Goal: Task Accomplishment & Management: Complete application form

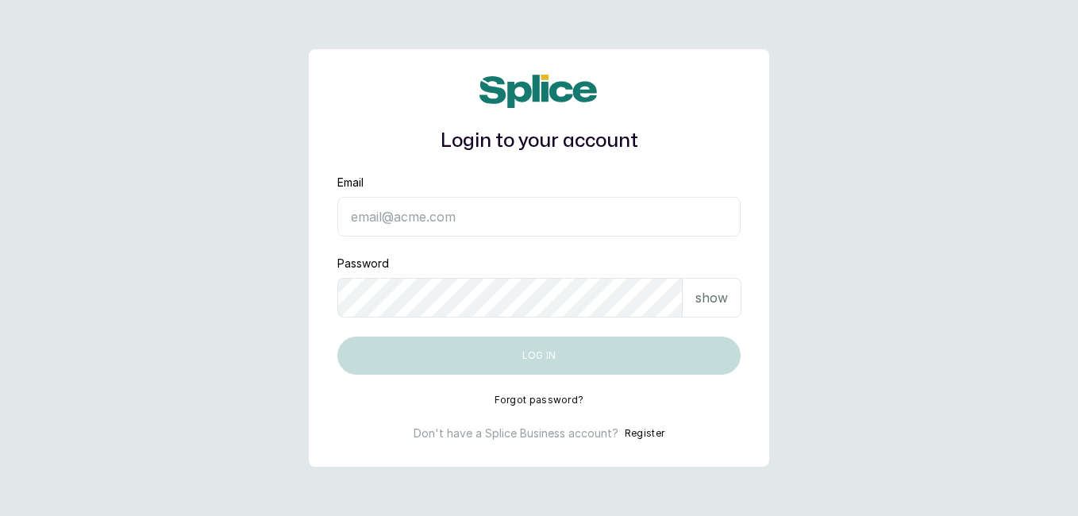
type input "[EMAIL_ADDRESS][DOMAIN_NAME]"
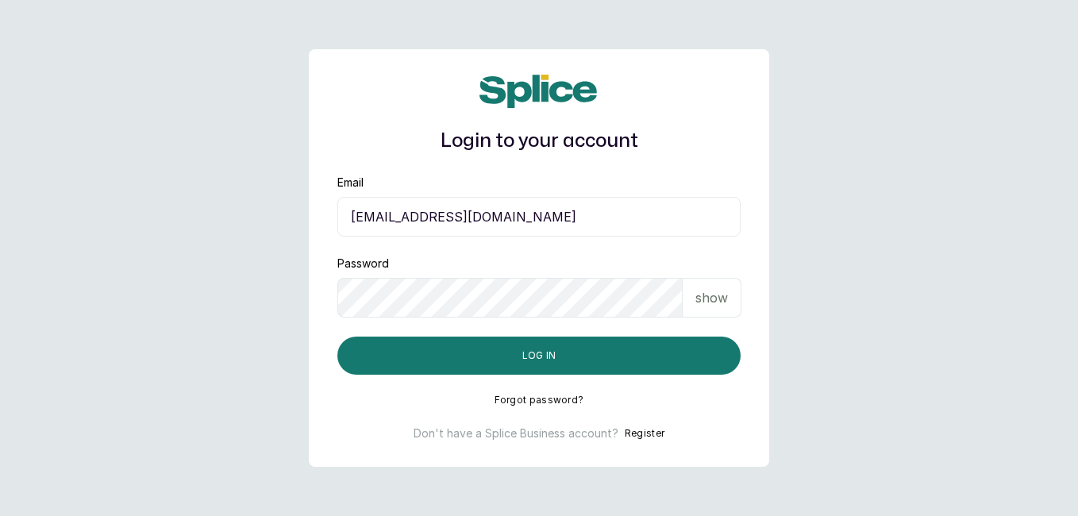
click at [678, 354] on button "Log in" at bounding box center [539, 356] width 403 height 38
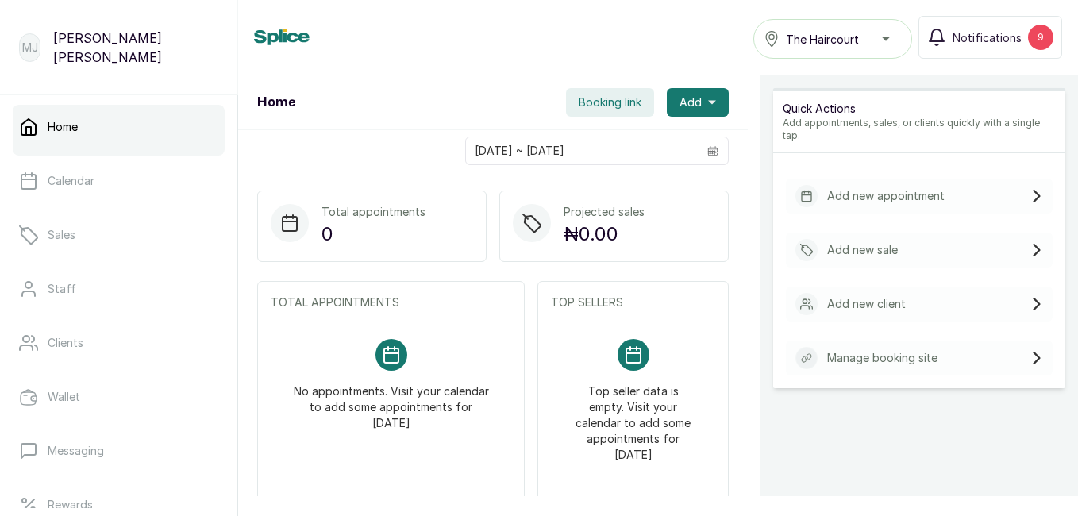
click at [901, 190] on p "Add new appointment" at bounding box center [887, 196] width 118 height 16
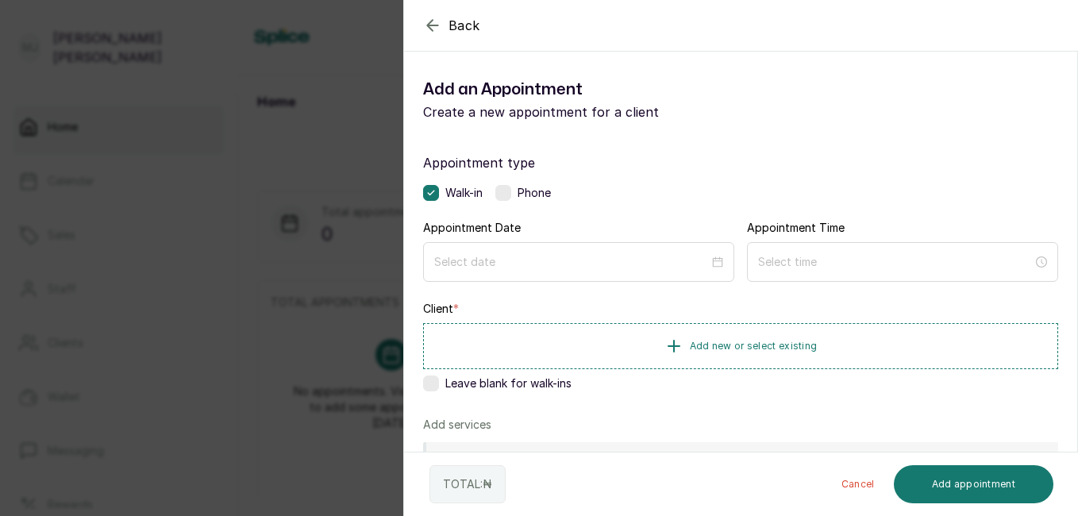
click at [506, 201] on div "Appointment type Walk-in Phone Appointment Date Appointment Time Client * Add n…" at bounding box center [740, 455] width 673 height 643
click at [511, 191] on label at bounding box center [504, 193] width 16 height 16
click at [642, 262] on input at bounding box center [572, 261] width 276 height 17
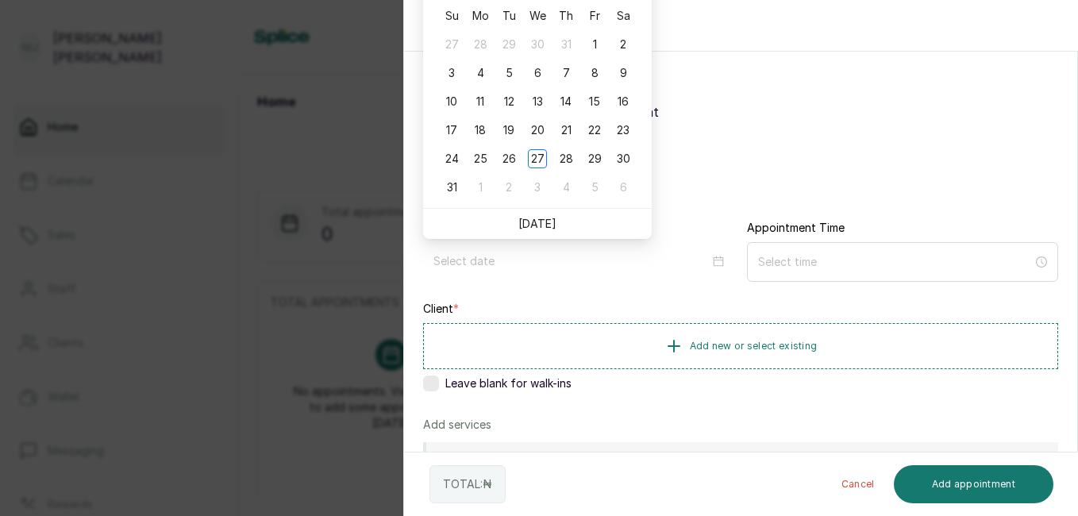
click at [537, 221] on link "[DATE]" at bounding box center [538, 224] width 38 height 14
type input "[DATE]"
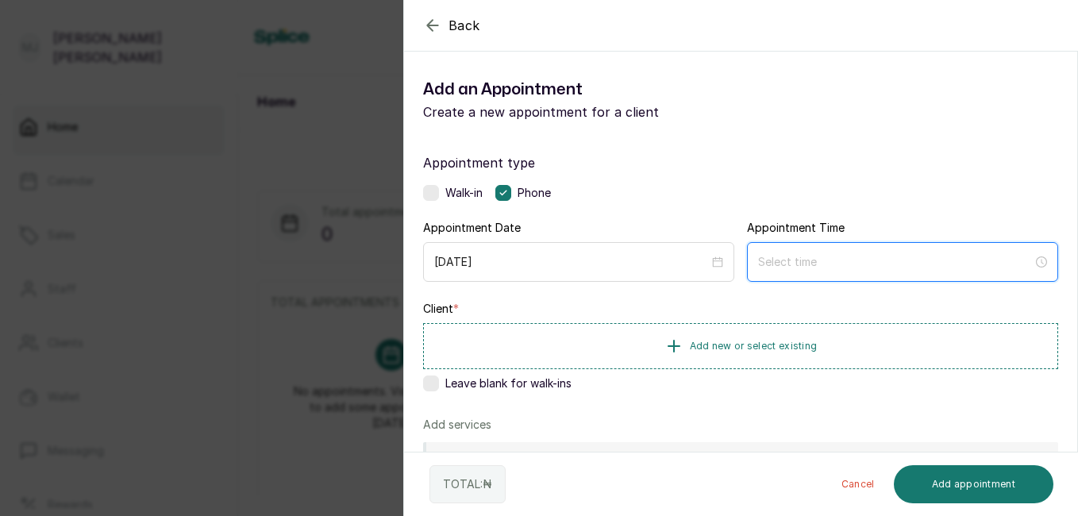
click at [769, 268] on input at bounding box center [895, 261] width 275 height 17
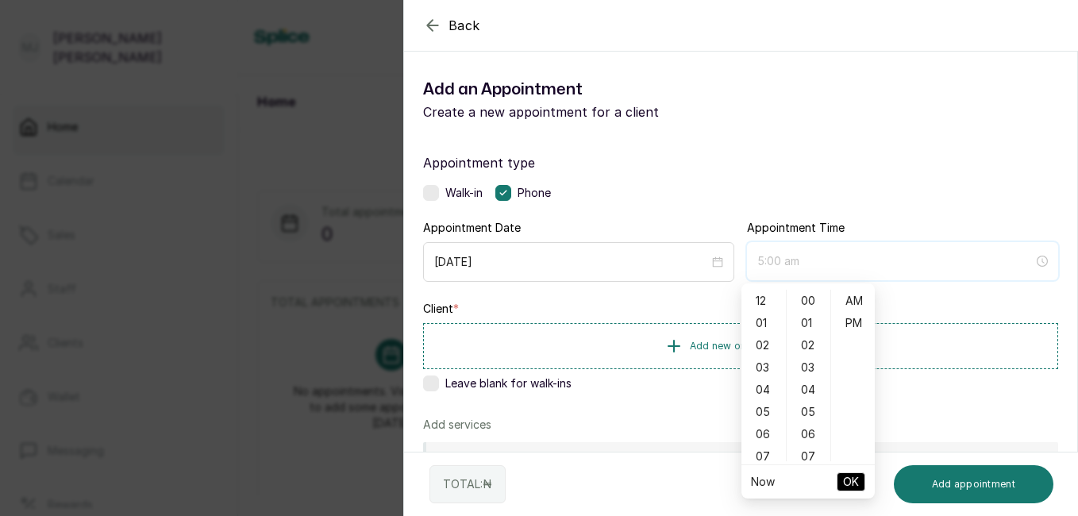
type input "6:00 am"
type input "12:00 am"
type input "12:07 am"
click at [762, 330] on div "01" at bounding box center [764, 323] width 38 height 22
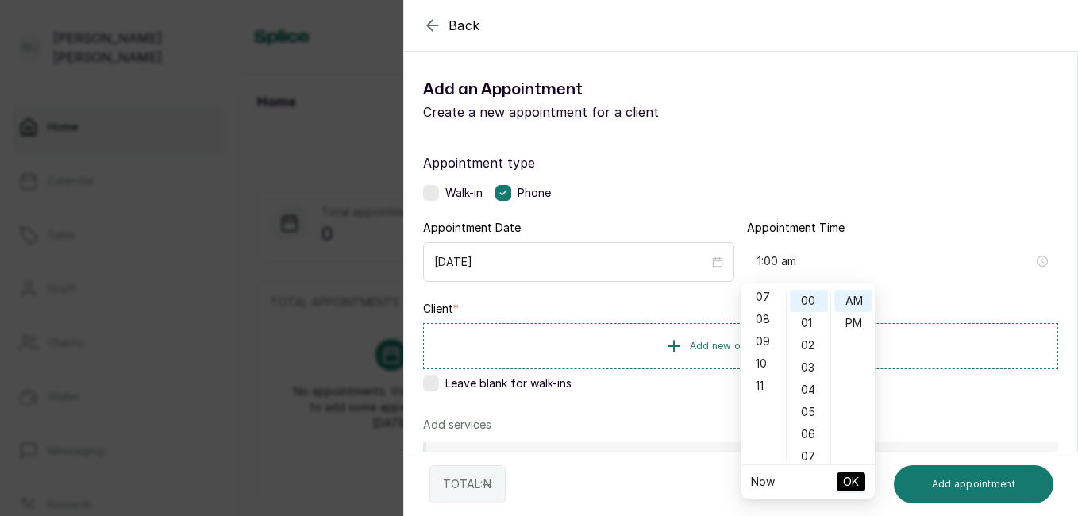
scroll to position [181, 0]
click at [764, 341] on div "10" at bounding box center [764, 342] width 38 height 22
click at [808, 395] on div "13" at bounding box center [809, 399] width 38 height 22
type input "10:13 am"
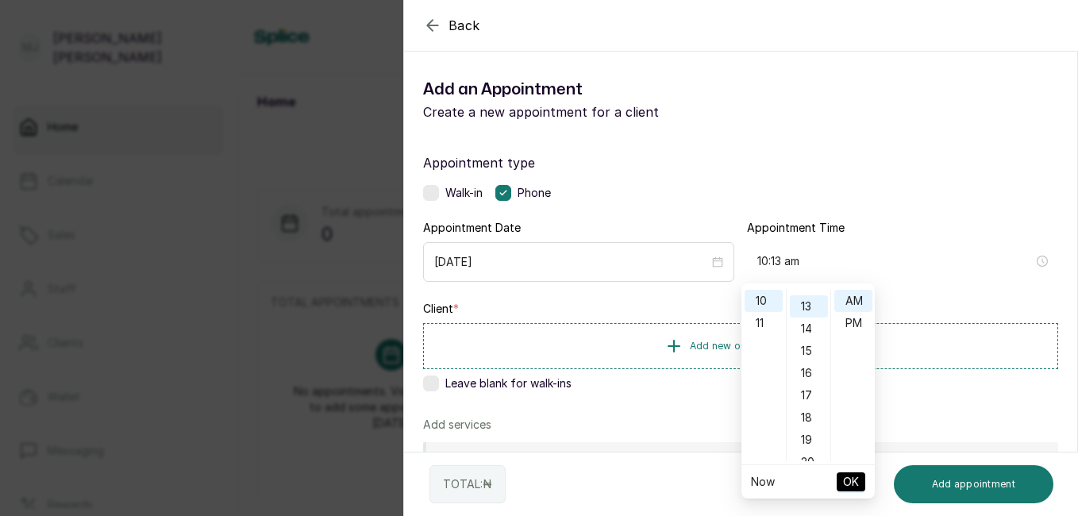
scroll to position [289, 0]
click at [851, 481] on span "OK" at bounding box center [851, 482] width 16 height 30
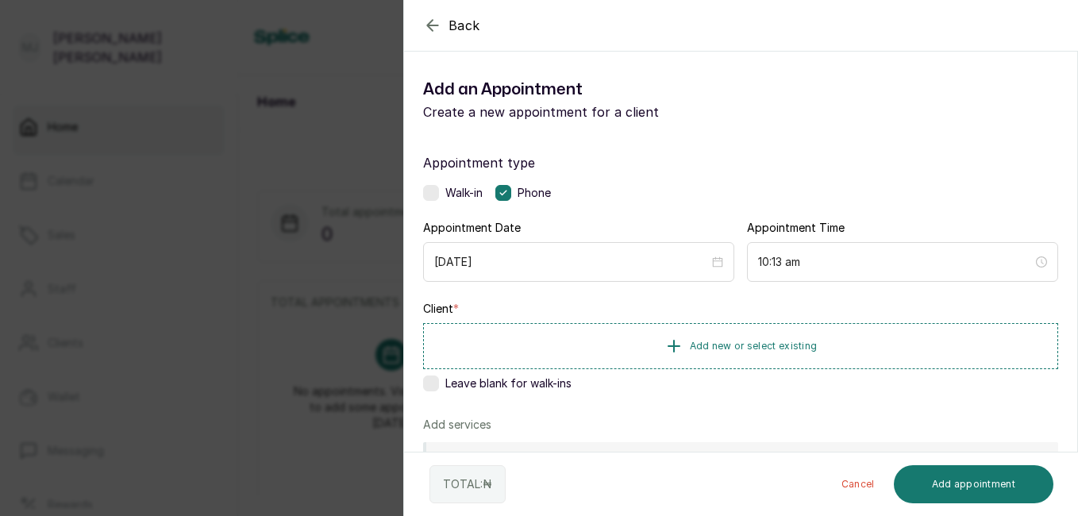
click at [822, 354] on button "Add new or select existing" at bounding box center [740, 346] width 635 height 46
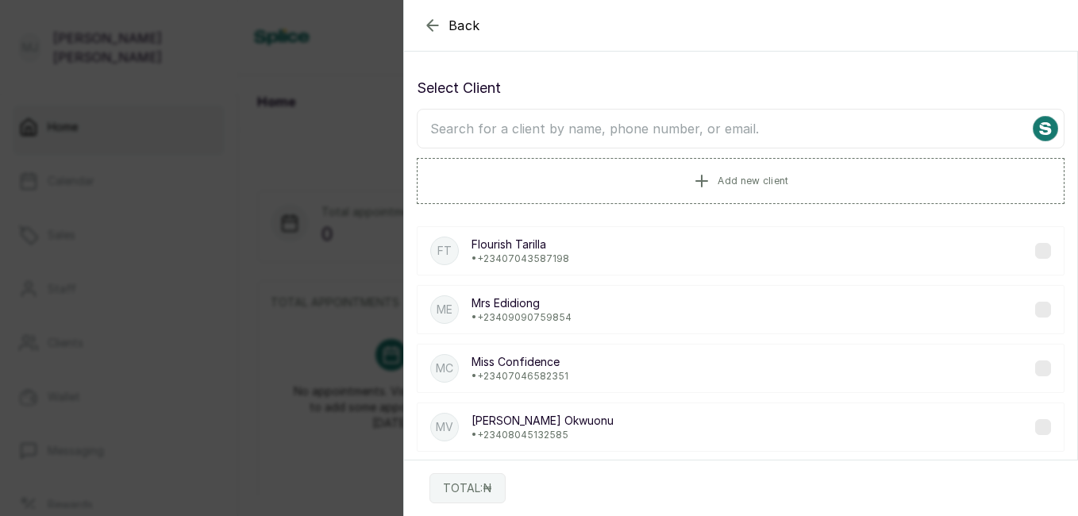
click at [647, 142] on input "text" at bounding box center [741, 129] width 648 height 40
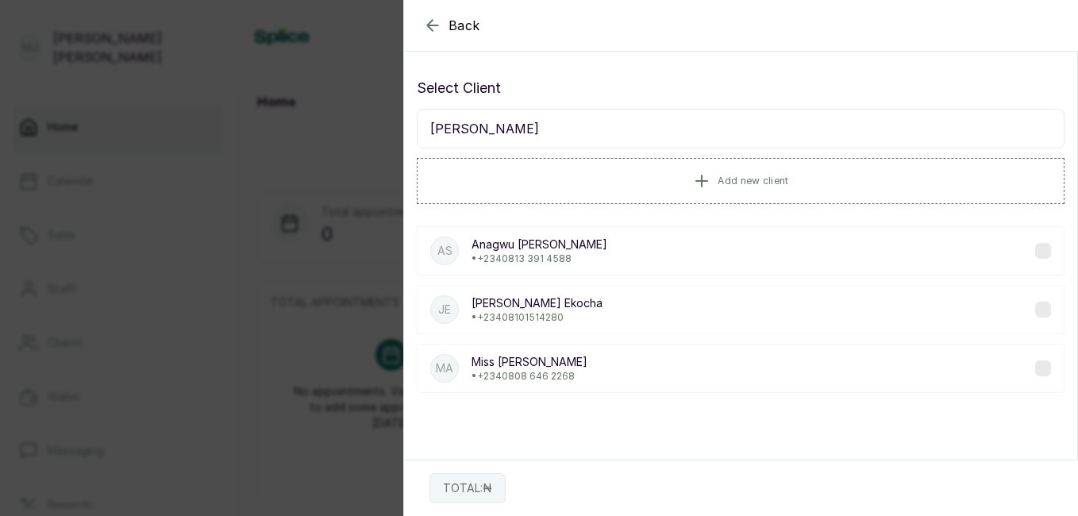
type input "[PERSON_NAME]"
click at [522, 368] on p "[PERSON_NAME]" at bounding box center [530, 362] width 116 height 16
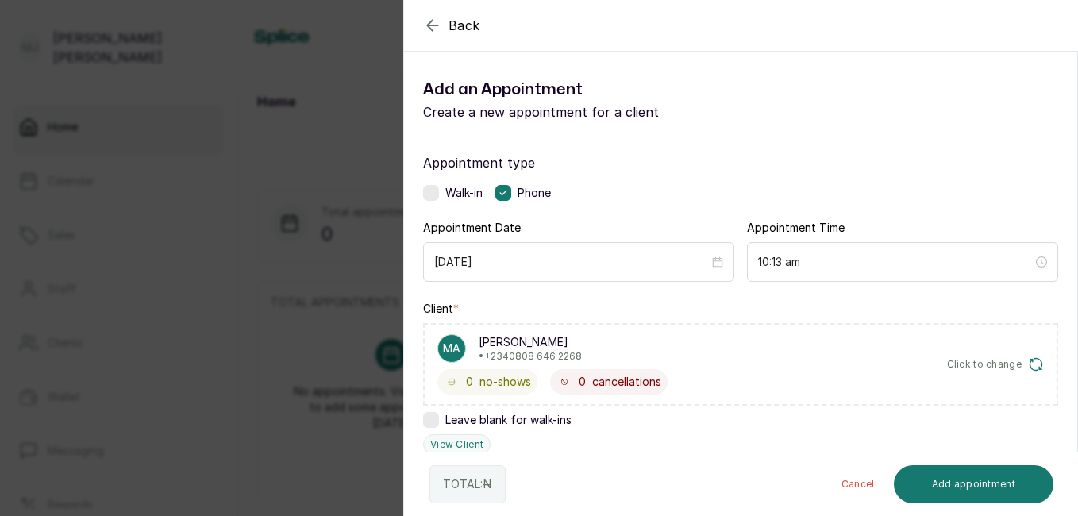
click at [1075, 477] on div "TOTAL: ₦ Cancel Add appointment" at bounding box center [741, 485] width 675 height 64
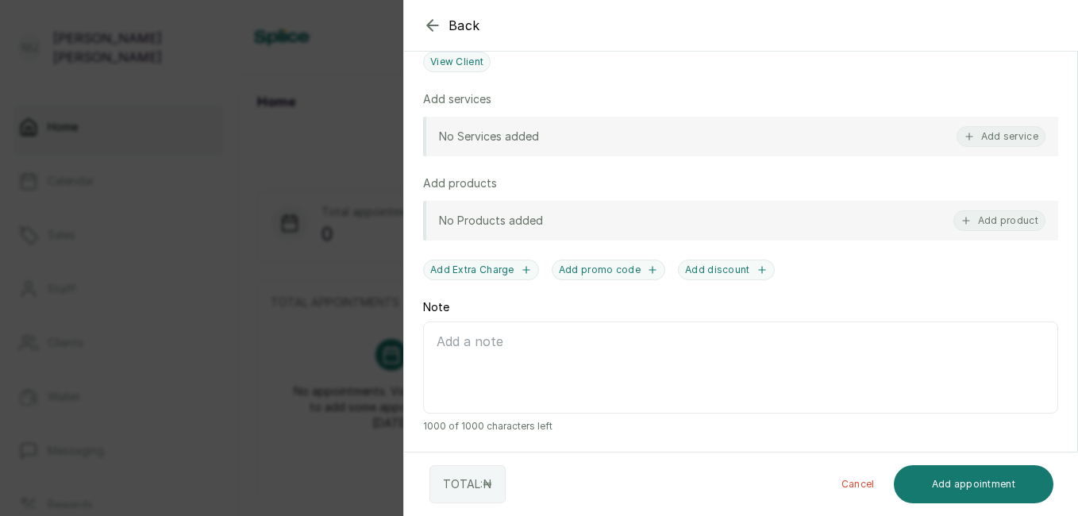
click at [999, 139] on button "Add service" at bounding box center [1001, 136] width 89 height 21
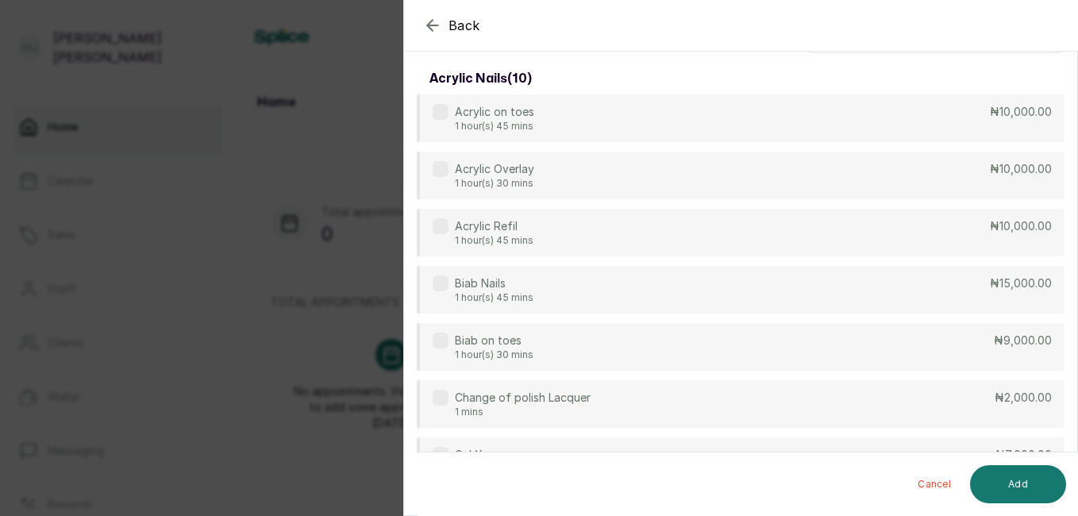
scroll to position [0, 0]
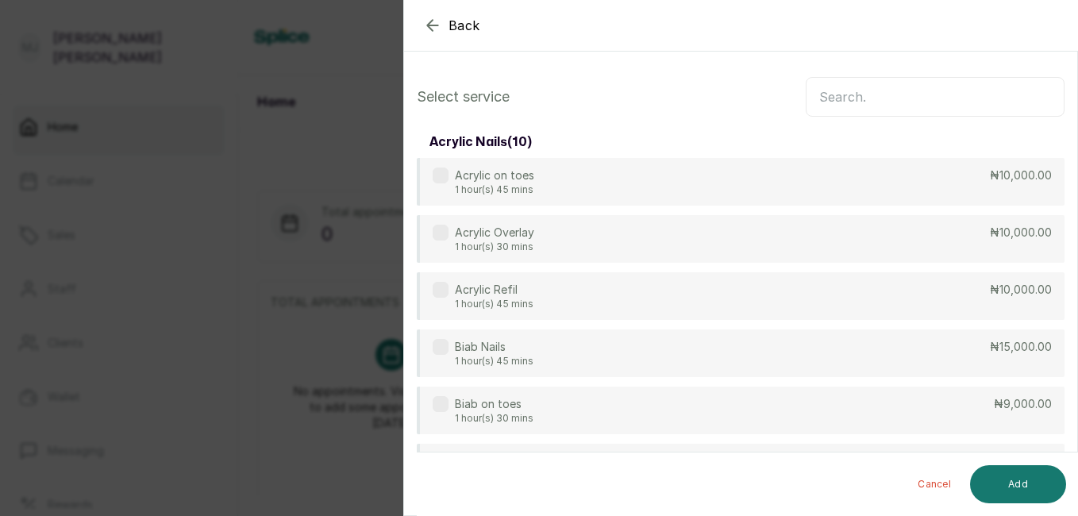
click at [847, 106] on input "text" at bounding box center [935, 97] width 259 height 40
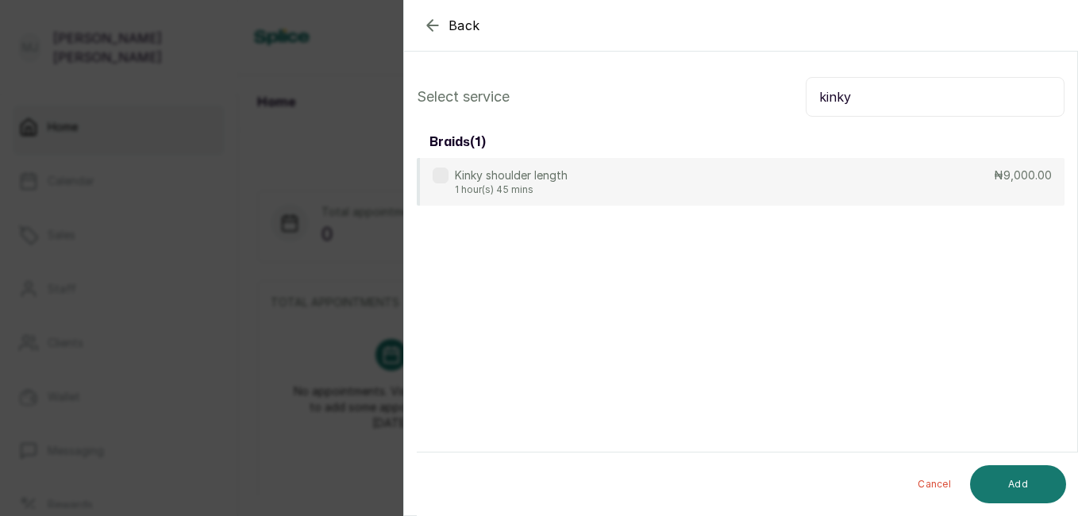
type input "kinky"
click at [446, 183] on label at bounding box center [441, 176] width 16 height 16
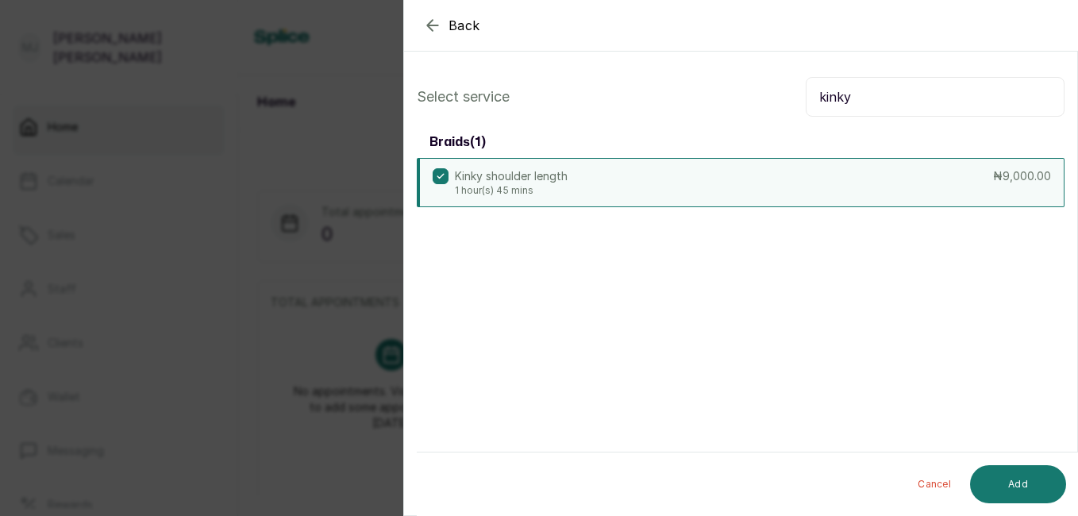
click at [1003, 479] on button "Add" at bounding box center [1018, 484] width 96 height 38
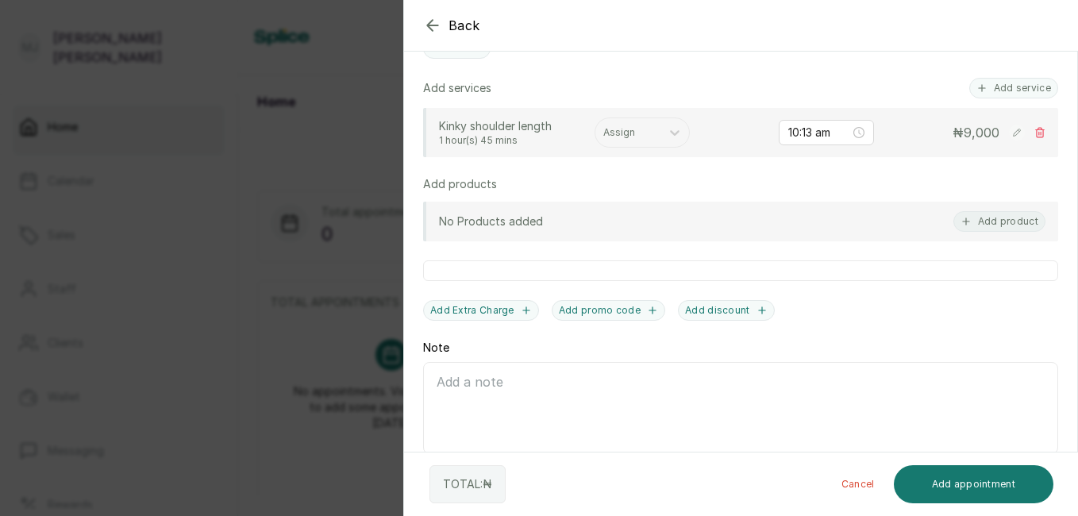
scroll to position [437, 0]
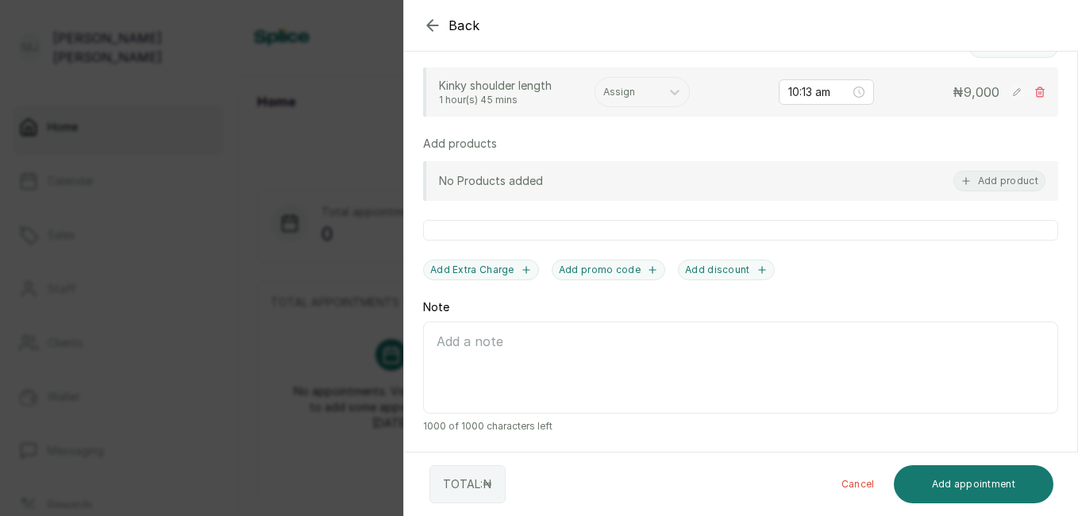
click at [996, 182] on button "Add product" at bounding box center [1000, 181] width 92 height 21
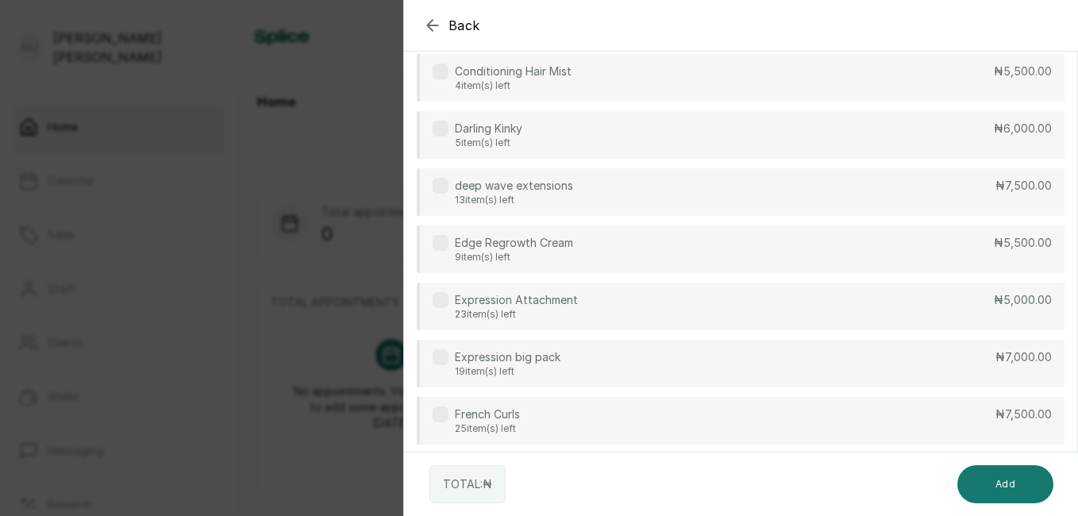
scroll to position [0, 0]
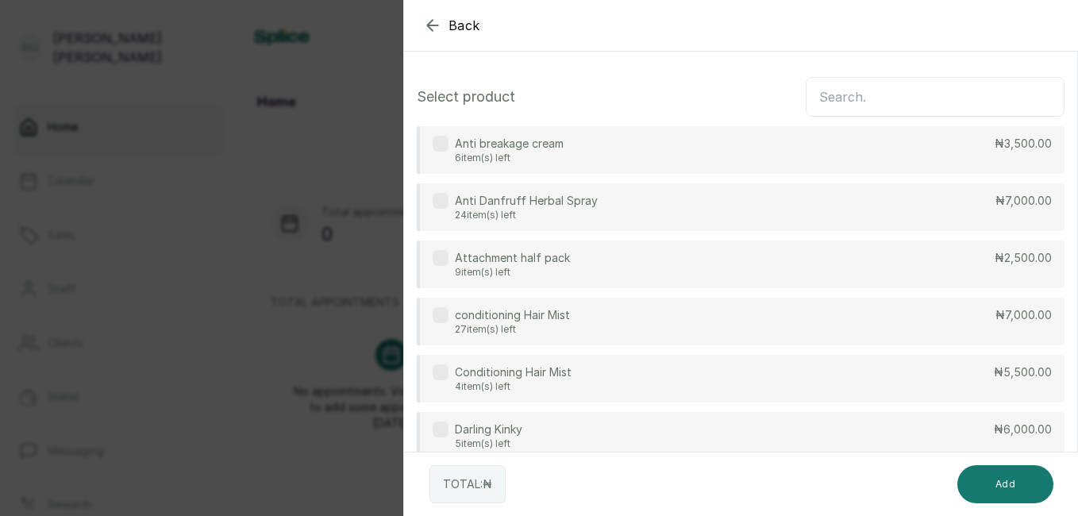
click at [884, 89] on input "text" at bounding box center [935, 97] width 259 height 40
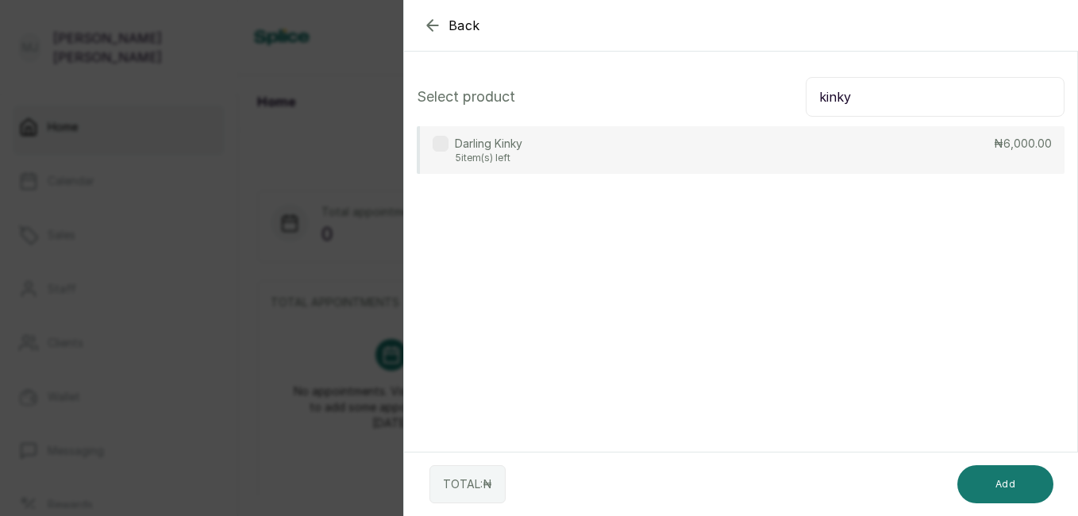
type input "kinky"
click at [540, 154] on div "Darling Kinky 5 item(s) left ₦6,000.00" at bounding box center [741, 150] width 648 height 48
click at [1002, 480] on button "Add" at bounding box center [1006, 484] width 96 height 38
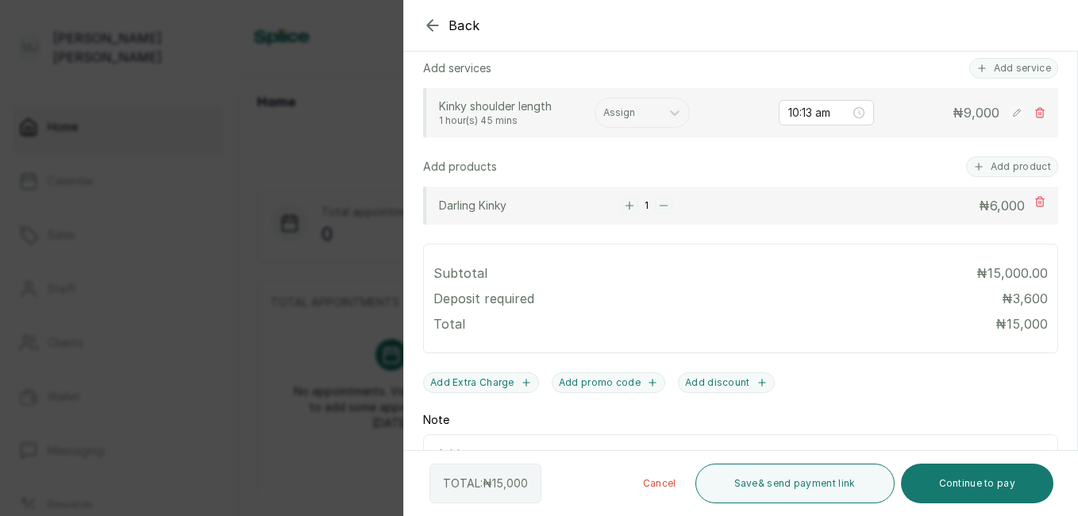
scroll to position [388, 0]
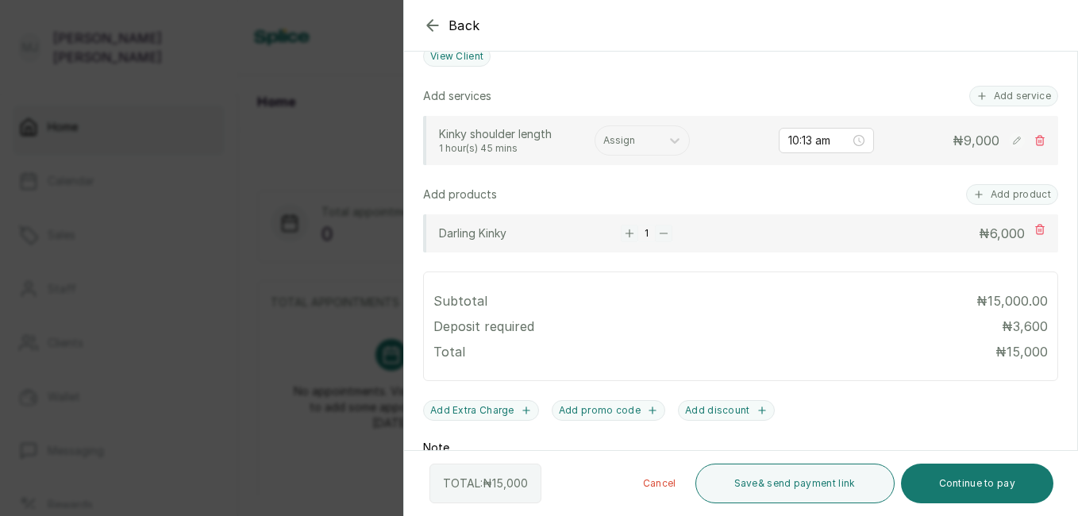
click at [1009, 144] on rect at bounding box center [1017, 141] width 16 height 16
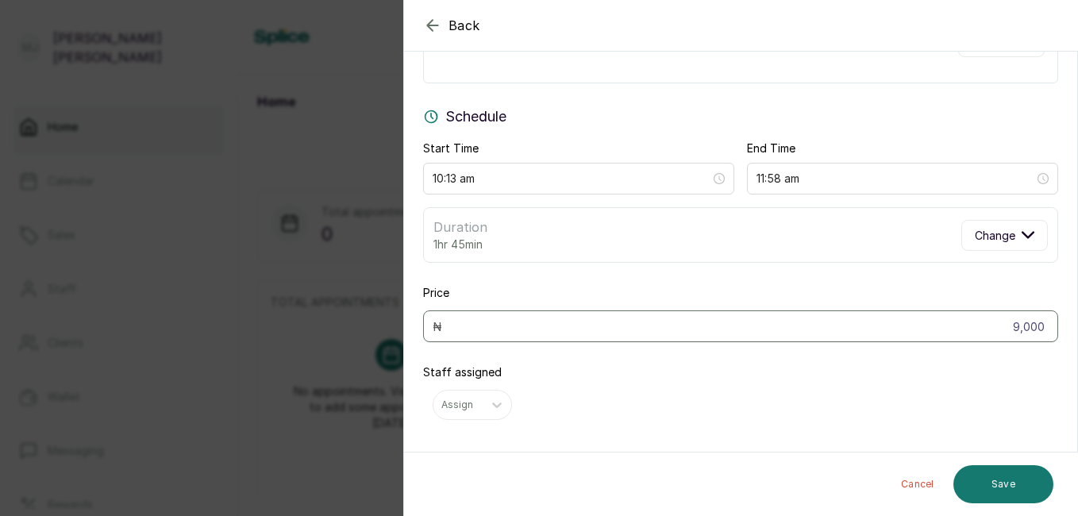
scroll to position [106, 0]
click at [428, 27] on icon "button" at bounding box center [432, 25] width 10 height 10
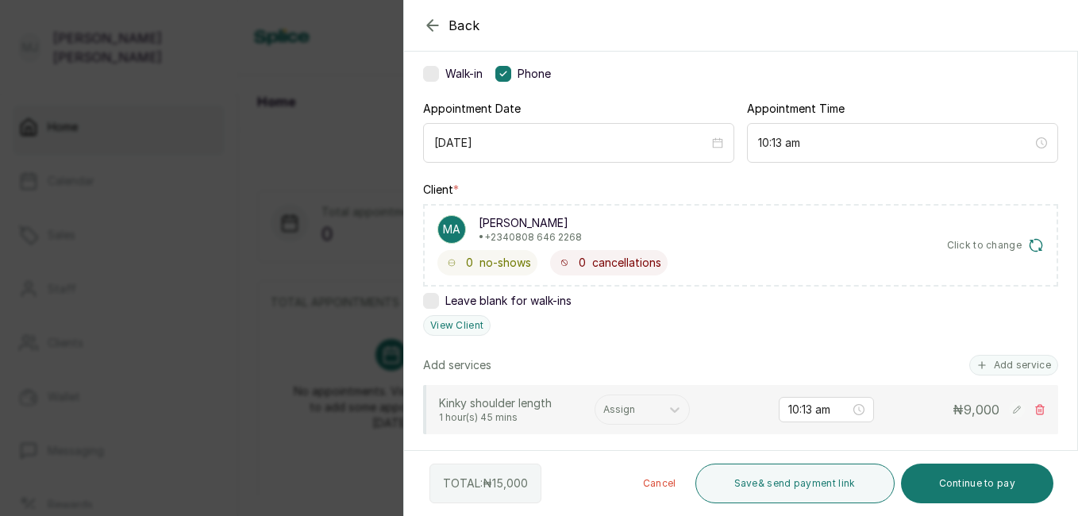
scroll to position [120, 0]
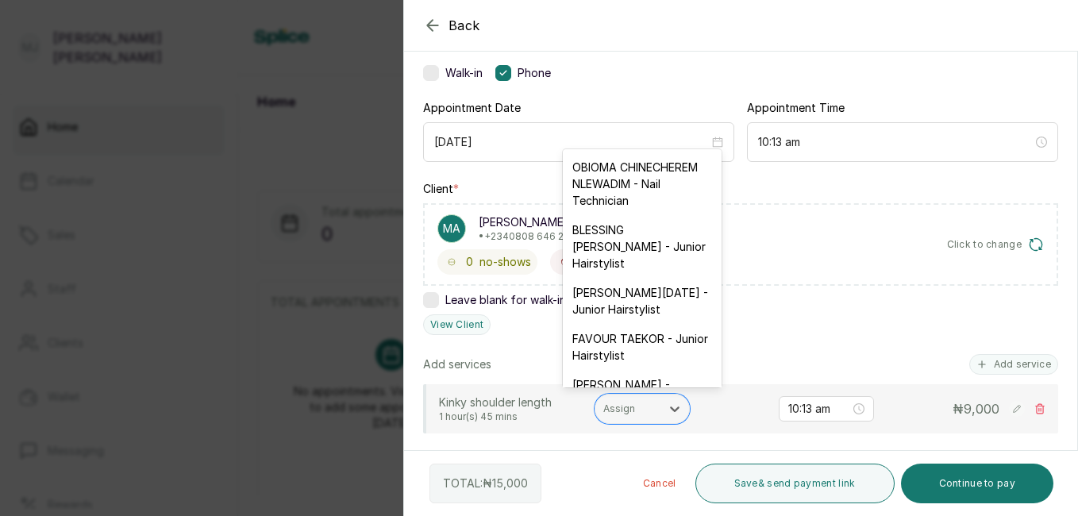
click at [627, 414] on div at bounding box center [628, 409] width 49 height 14
click at [619, 324] on div "[PERSON_NAME][DATE] - Junior Hairstylist" at bounding box center [642, 301] width 159 height 46
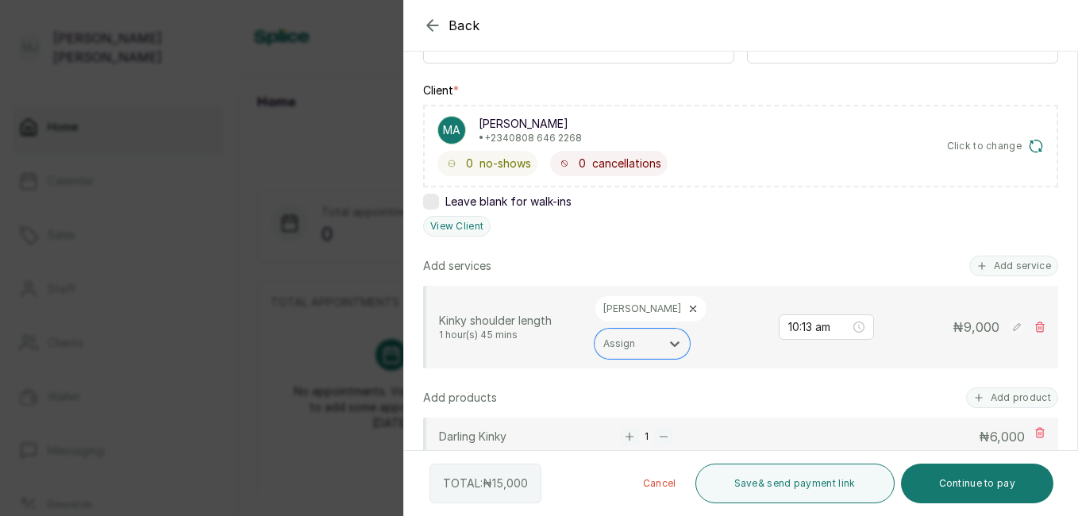
scroll to position [224, 0]
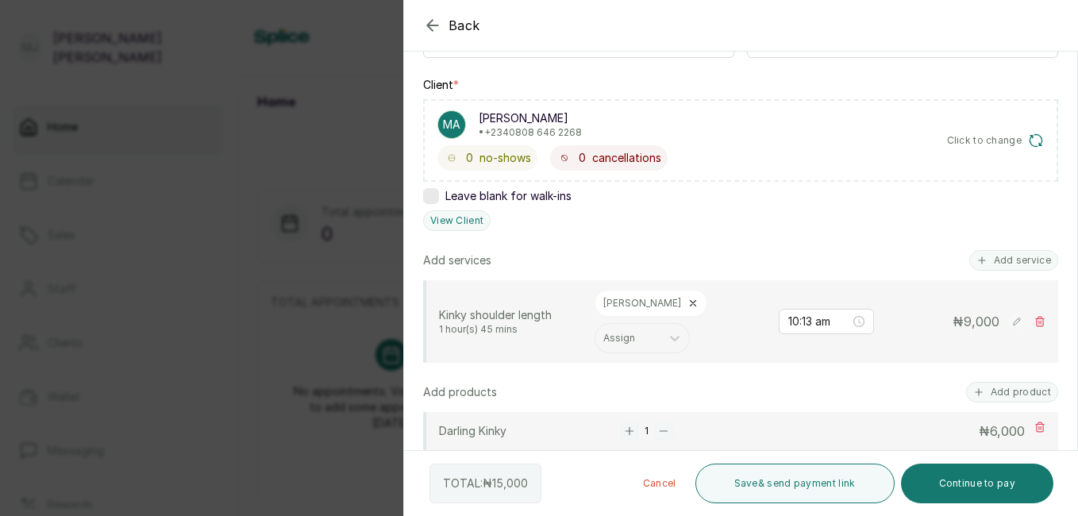
click at [1009, 321] on rect at bounding box center [1017, 322] width 16 height 16
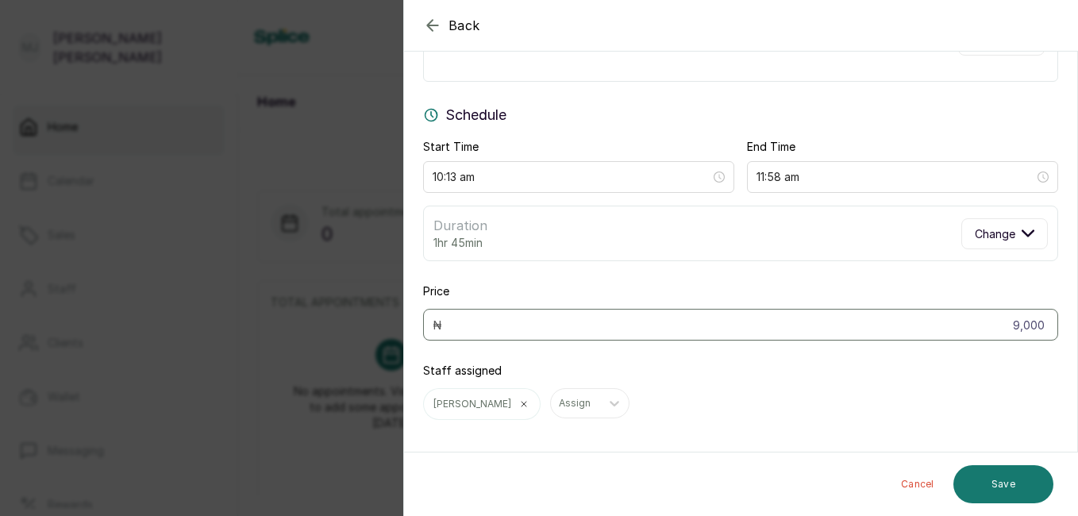
scroll to position [107, 0]
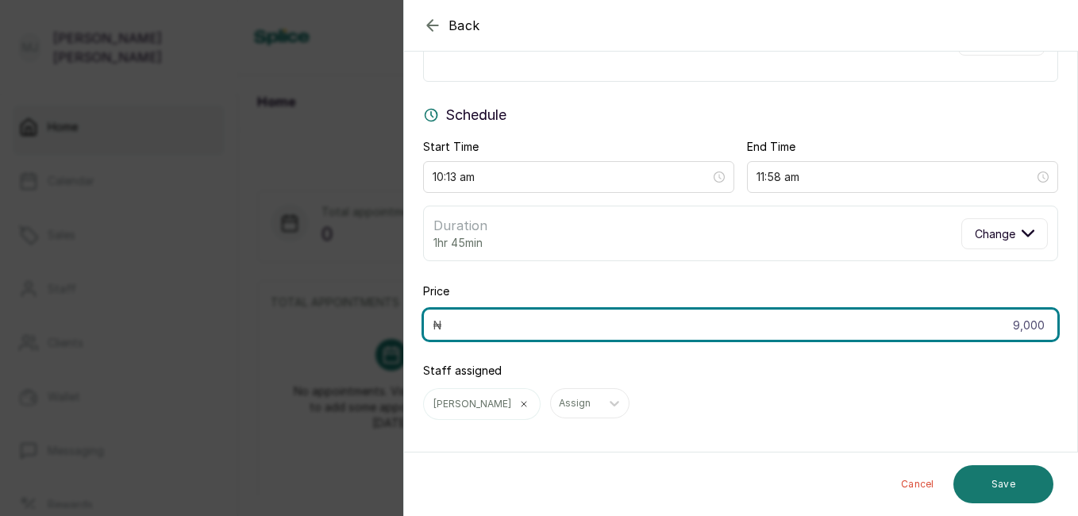
click at [798, 323] on input "9,000" at bounding box center [740, 325] width 635 height 32
click at [1006, 328] on input "9,000" at bounding box center [740, 325] width 635 height 32
type input "0"
type input "8,000"
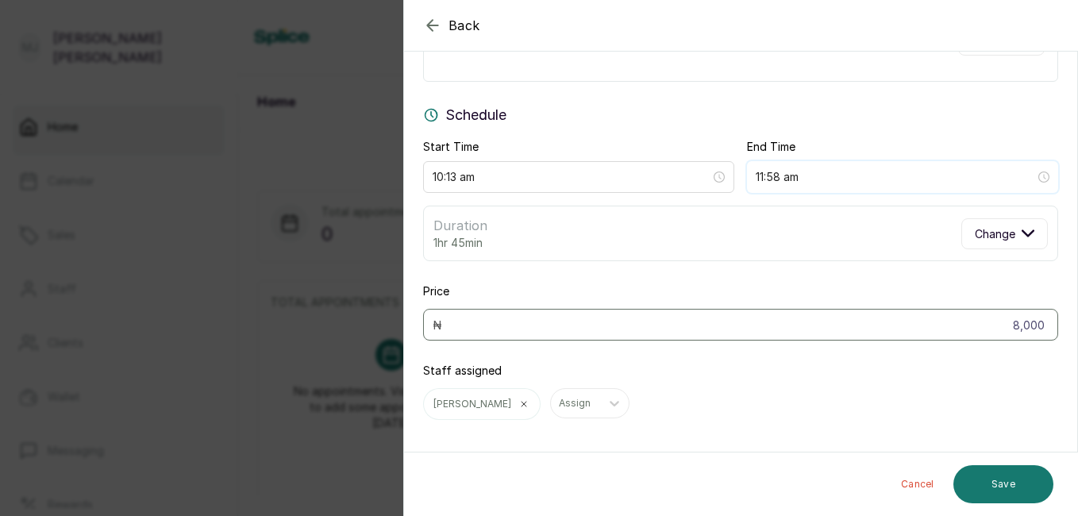
click at [774, 179] on input "11:58 am" at bounding box center [896, 176] width 280 height 17
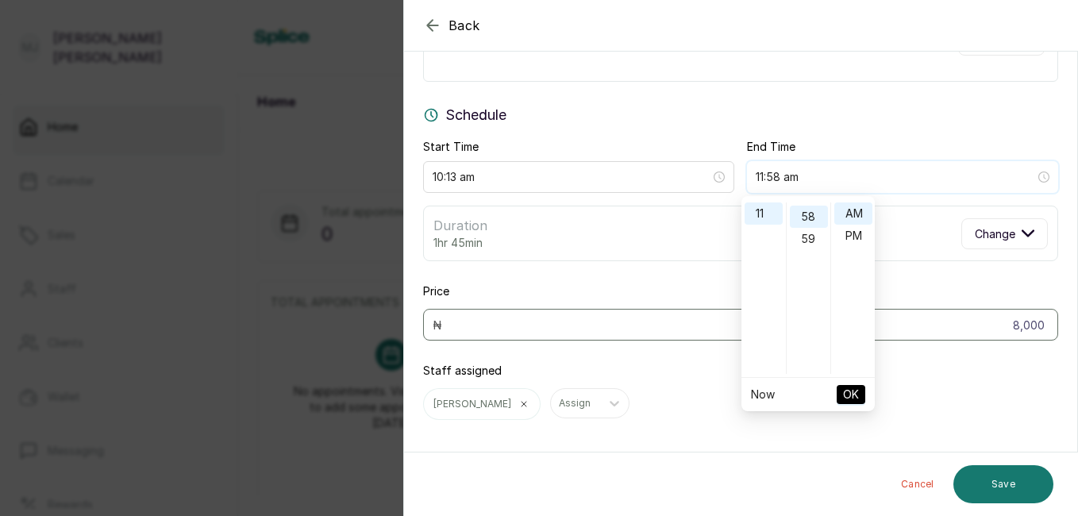
scroll to position [1290, 0]
click at [808, 181] on input "01:20 am" at bounding box center [896, 176] width 280 height 17
click at [850, 393] on span "OK" at bounding box center [851, 395] width 16 height 30
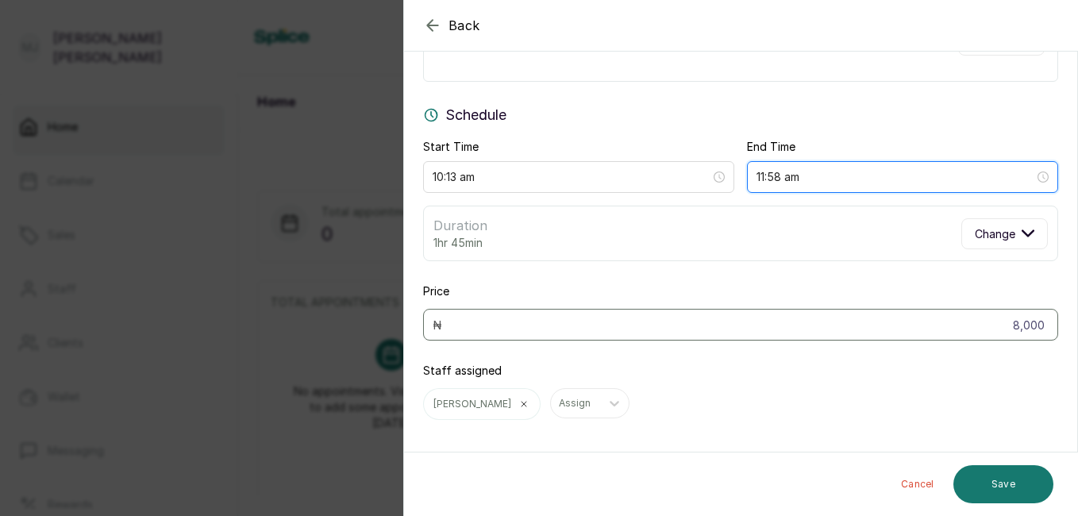
click at [1000, 184] on input "11:58 am" at bounding box center [896, 176] width 278 height 17
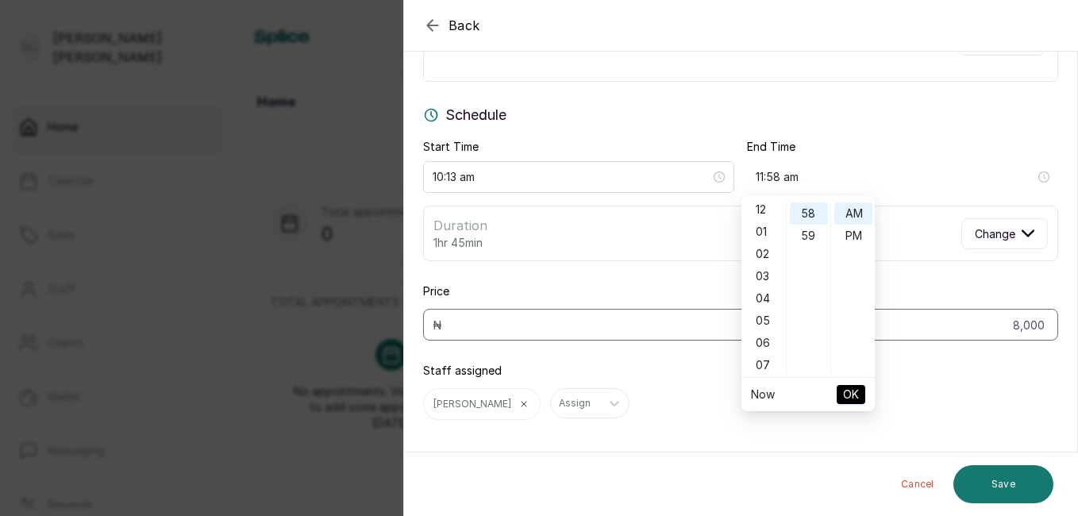
scroll to position [0, 0]
click at [758, 241] on div "01" at bounding box center [764, 236] width 38 height 22
type input "1:58 pm"
click at [852, 237] on div "PM" at bounding box center [854, 236] width 38 height 22
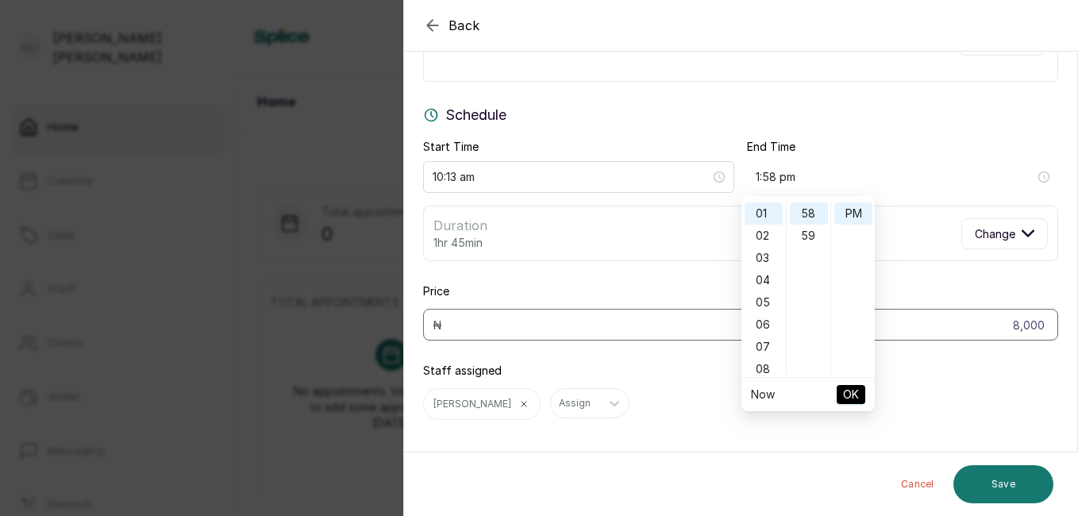
click at [850, 398] on span "OK" at bounding box center [851, 395] width 16 height 30
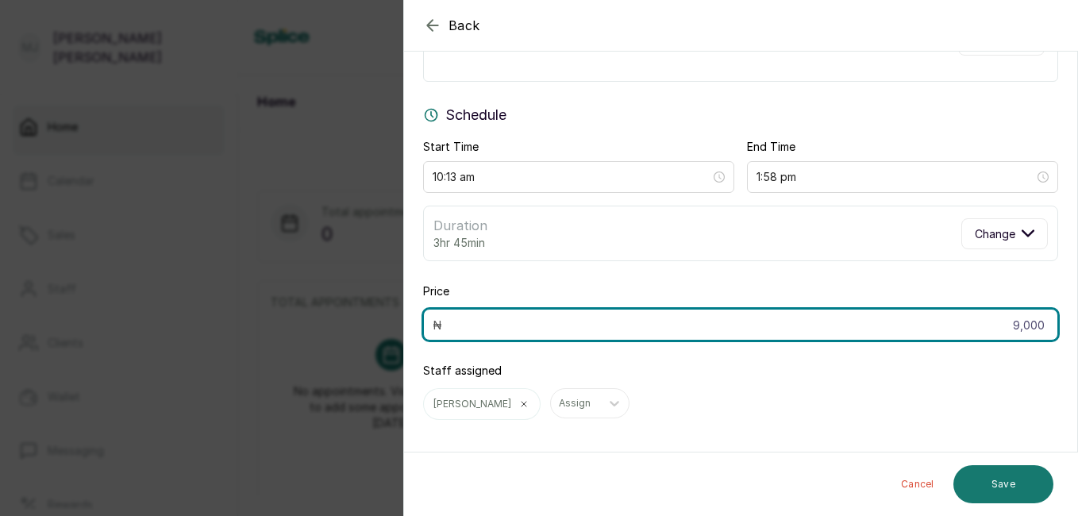
click at [1009, 327] on input "9,000" at bounding box center [740, 325] width 635 height 32
type input "0"
type input "8,000"
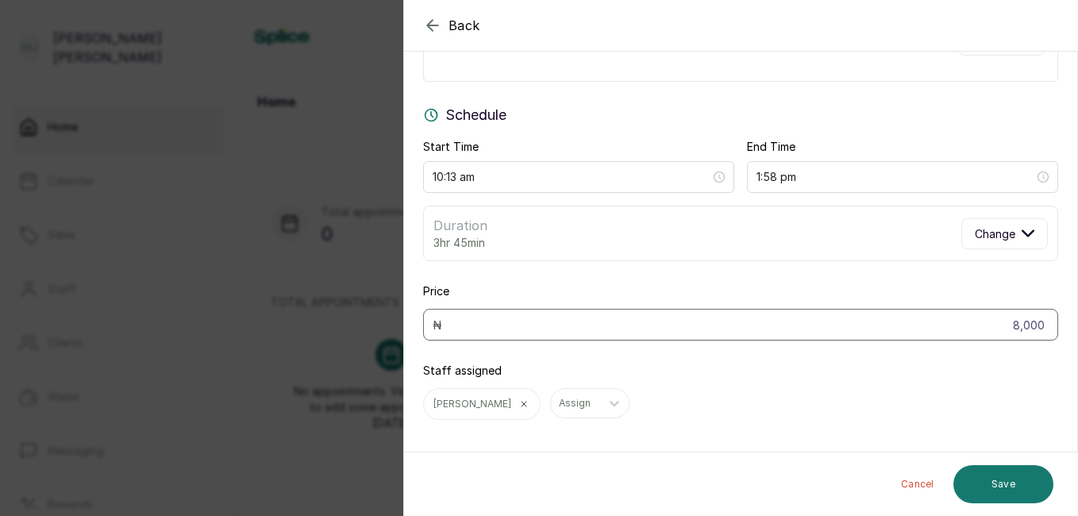
click at [743, 420] on div "Edit service Kinky shoulder length Change Schedule Start Time 10:13 am End Time…" at bounding box center [740, 204] width 673 height 495
click at [986, 484] on button "Save" at bounding box center [1004, 484] width 100 height 38
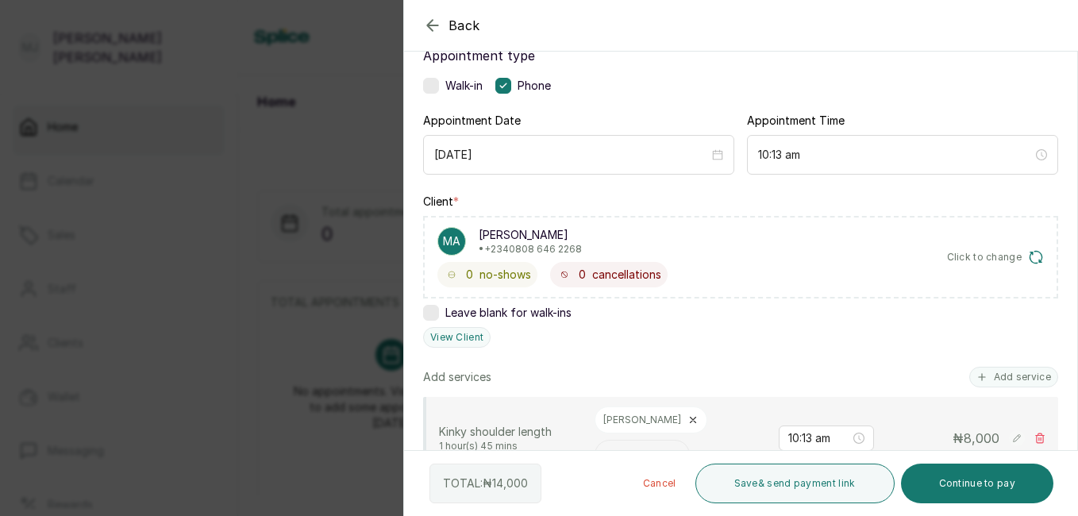
scroll to position [558, 0]
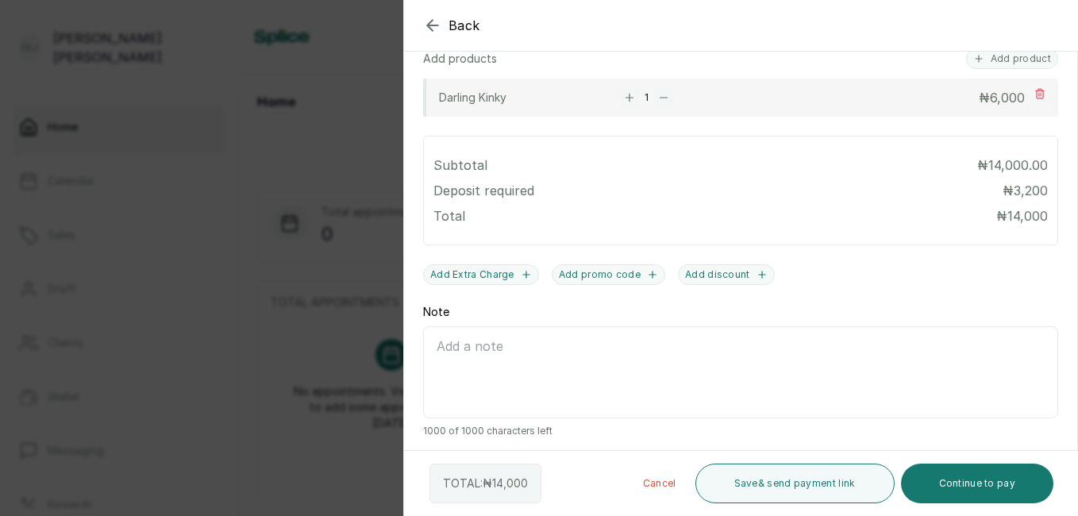
click at [970, 487] on button "Continue to pay" at bounding box center [977, 484] width 153 height 40
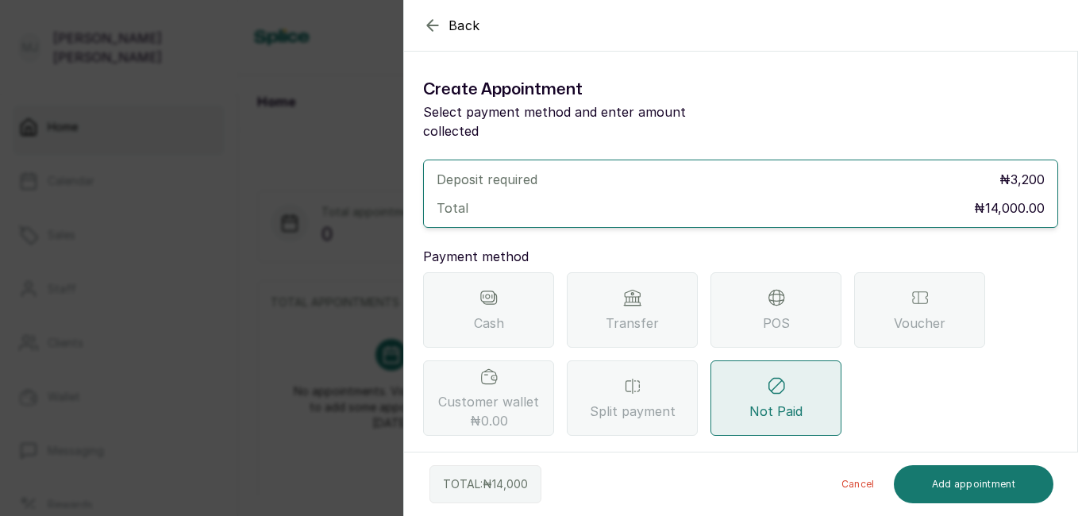
click at [634, 291] on div "Transfer" at bounding box center [632, 309] width 131 height 75
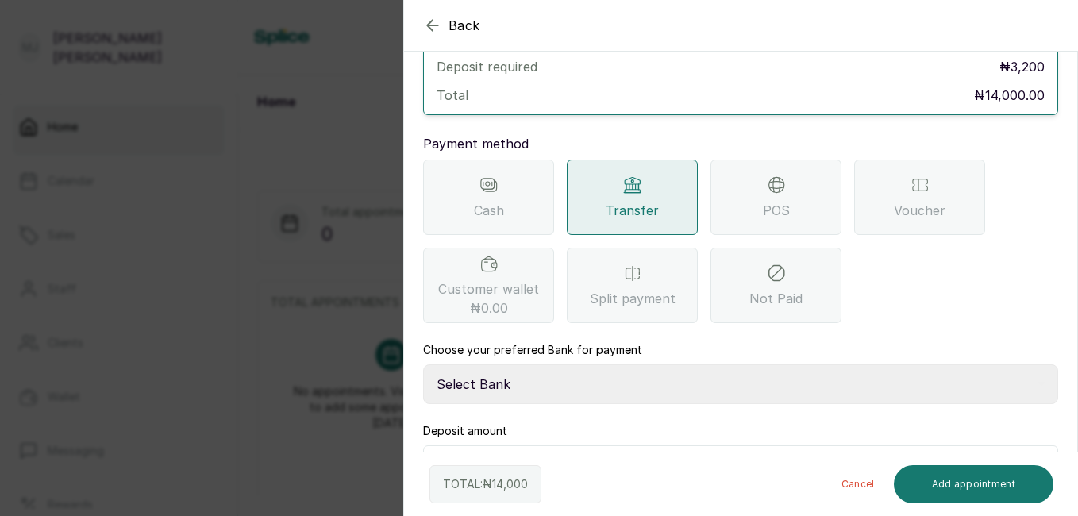
scroll to position [143, 0]
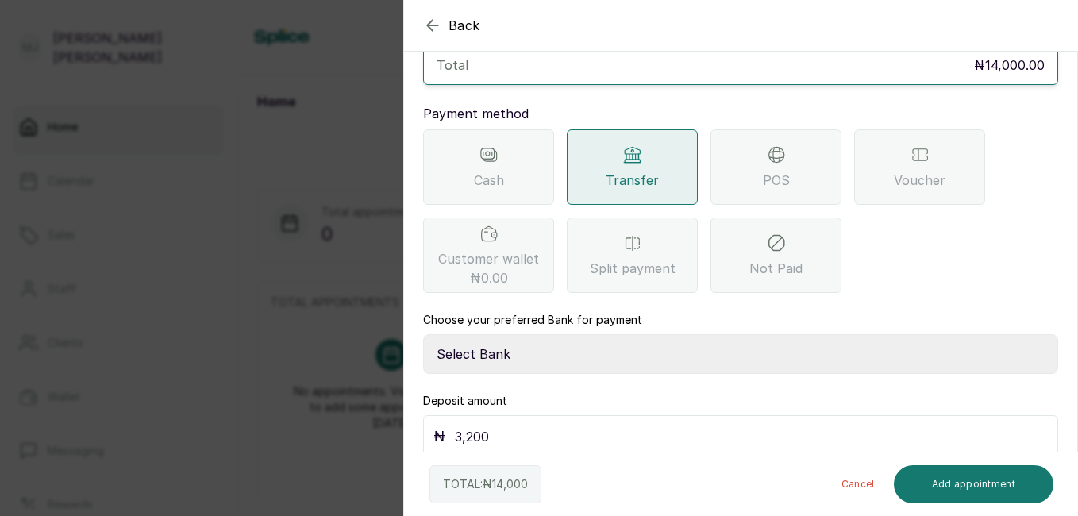
click at [757, 341] on select "Select Bank THE HAIR COURT Zenith Bank THE HAIR COURT Guaranty Trust Bank" at bounding box center [740, 354] width 635 height 40
select select "8093f8fd-914a-4246-9da3-7ae1719cd41e"
click at [423, 334] on select "Select Bank THE HAIR COURT Zenith Bank THE HAIR COURT Guaranty Trust Bank" at bounding box center [740, 354] width 635 height 40
click at [604, 426] on input "3,200" at bounding box center [751, 437] width 593 height 22
type input "3"
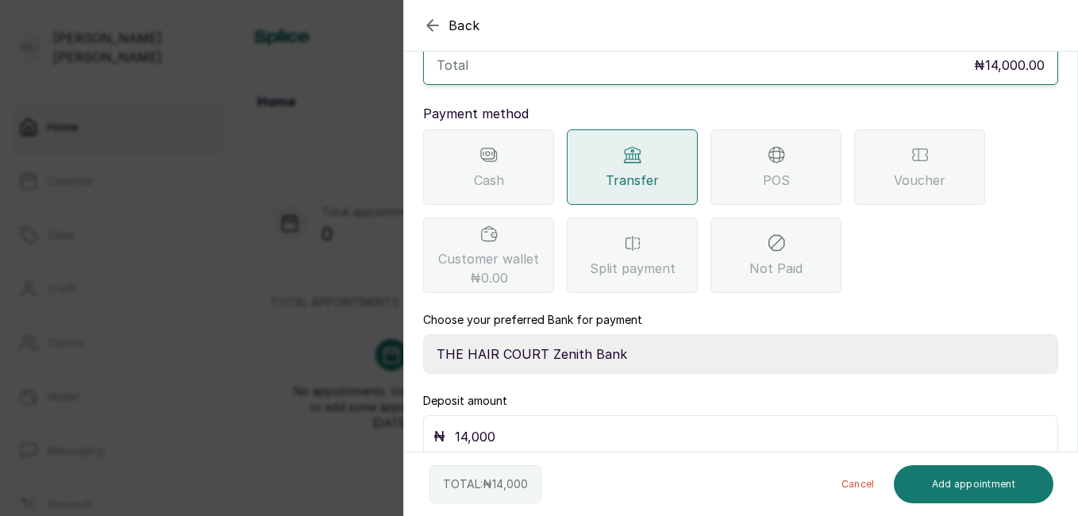
type input "14,000"
click at [986, 475] on button "Add appointment" at bounding box center [974, 484] width 160 height 38
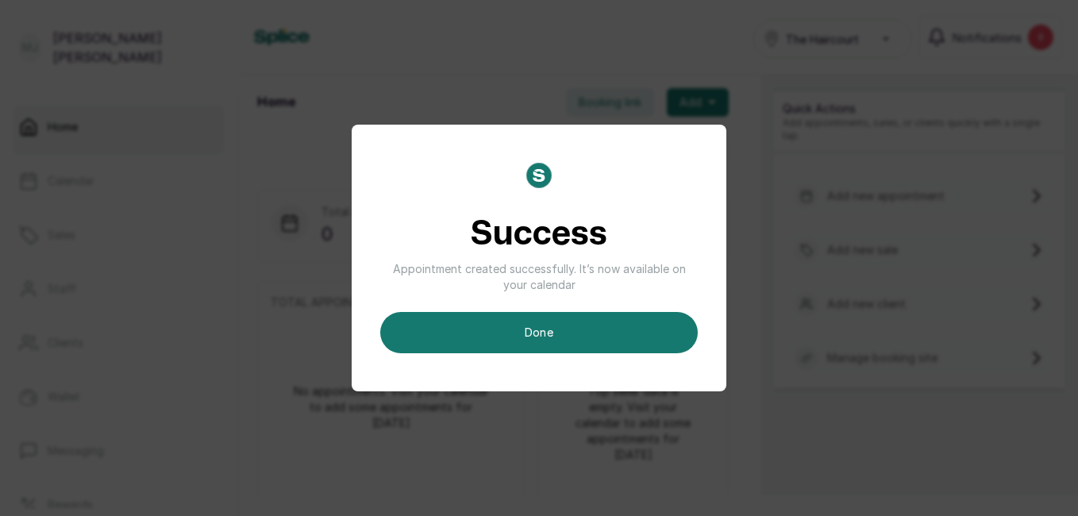
click at [574, 337] on button "done" at bounding box center [539, 332] width 318 height 41
